Goal: Check status: Check status

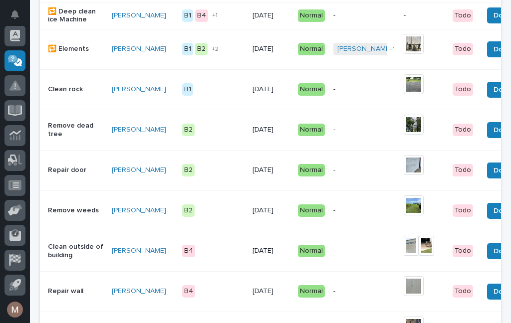
scroll to position [398, 0]
click at [64, 122] on p "Remove dead tree" at bounding box center [76, 130] width 56 height 17
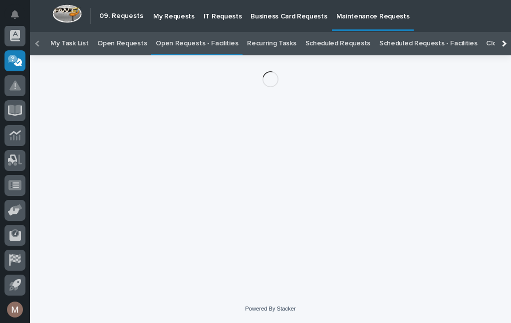
scroll to position [32, 0]
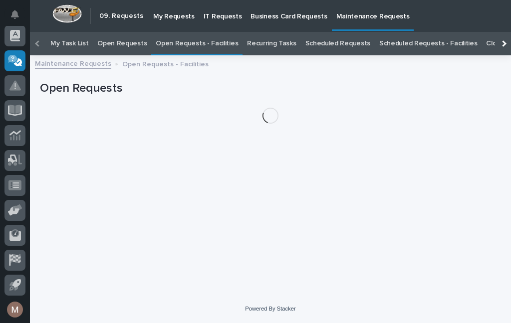
scroll to position [32, 0]
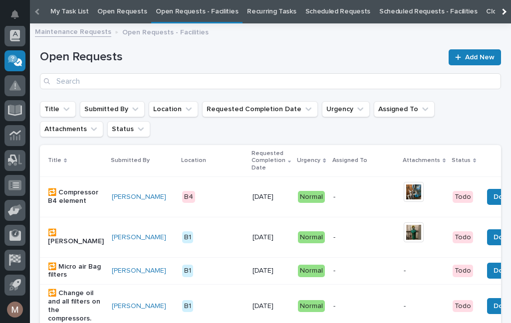
click at [205, 16] on link "Open Requests - Facilities" at bounding box center [197, 11] width 82 height 23
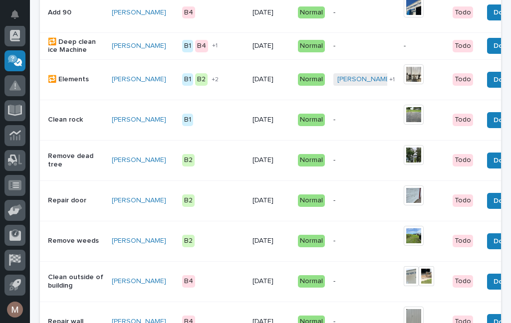
scroll to position [368, 0]
click at [67, 237] on p "Remove weeds" at bounding box center [76, 241] width 56 height 8
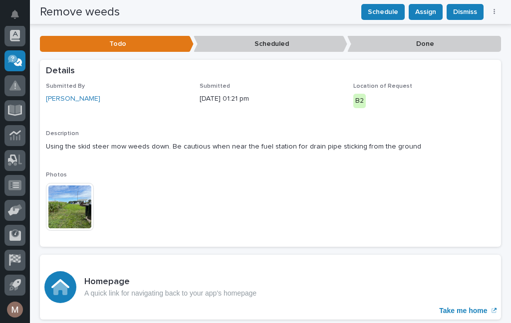
scroll to position [164, 0]
click at [78, 218] on img at bounding box center [70, 207] width 48 height 48
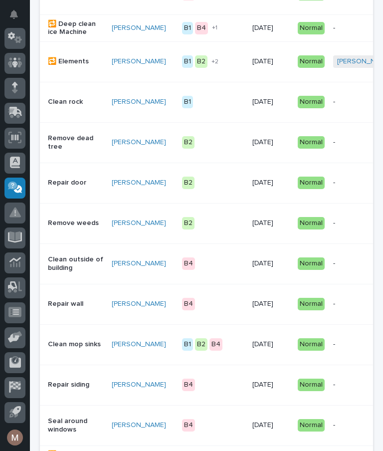
scroll to position [393, 0]
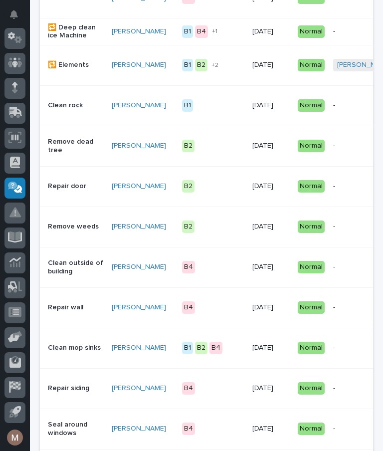
click at [69, 195] on div "Repair door" at bounding box center [76, 186] width 56 height 16
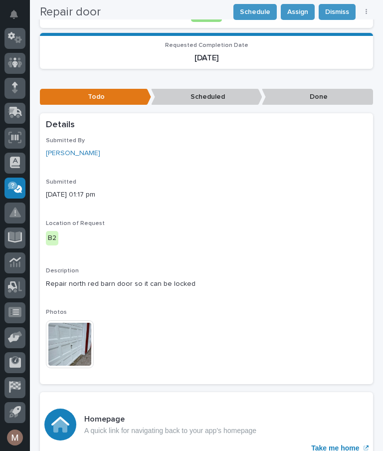
scroll to position [166, 0]
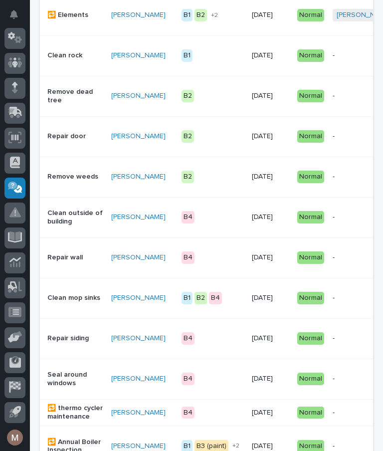
scroll to position [443, 0]
click at [73, 216] on p "Clean outside of building" at bounding box center [75, 217] width 56 height 17
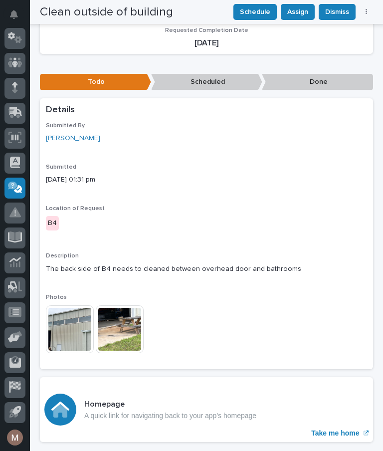
scroll to position [181, 0]
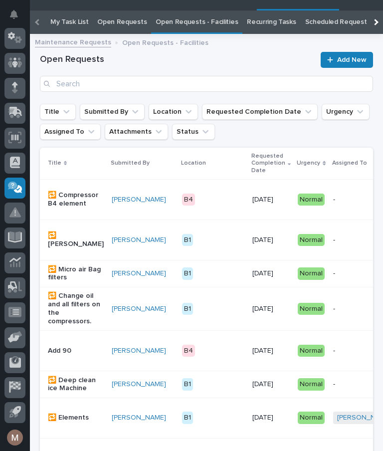
scroll to position [0, -48]
